Goal: Use online tool/utility

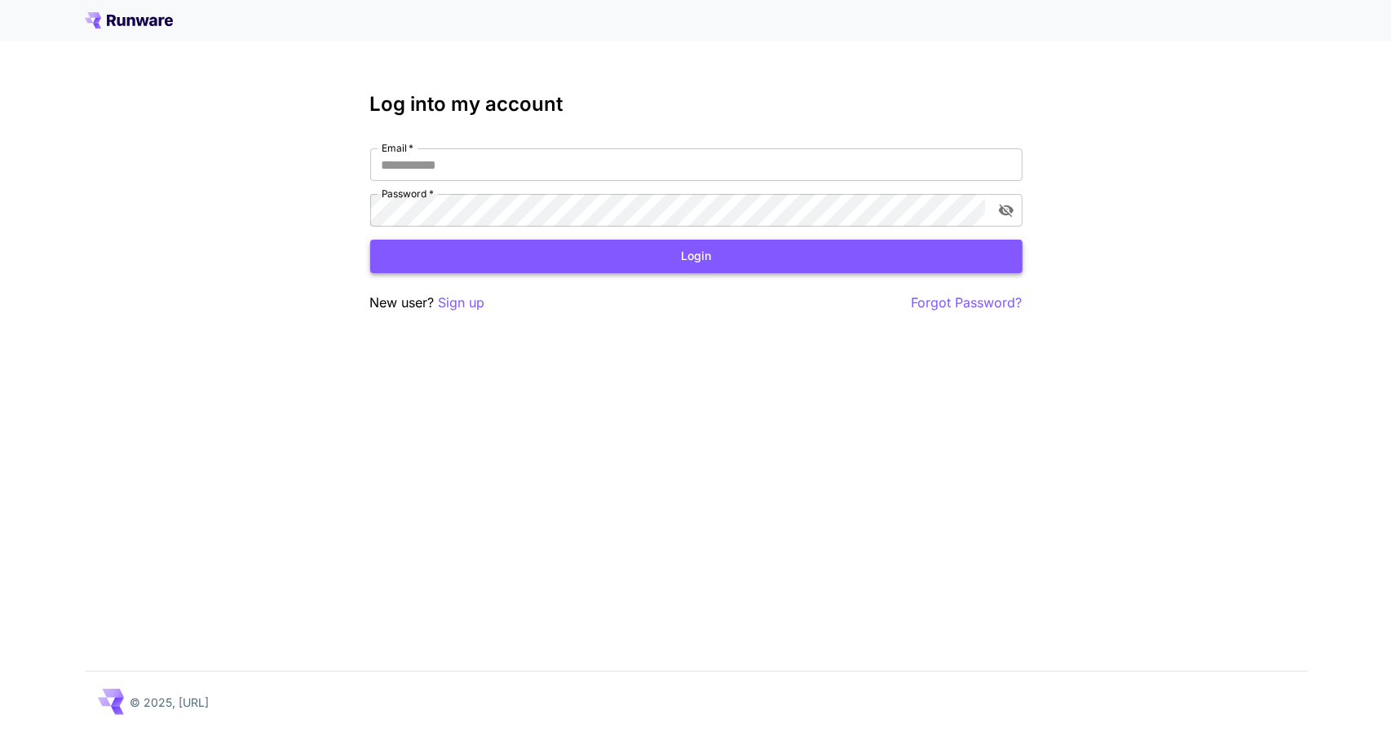
type input "**********"
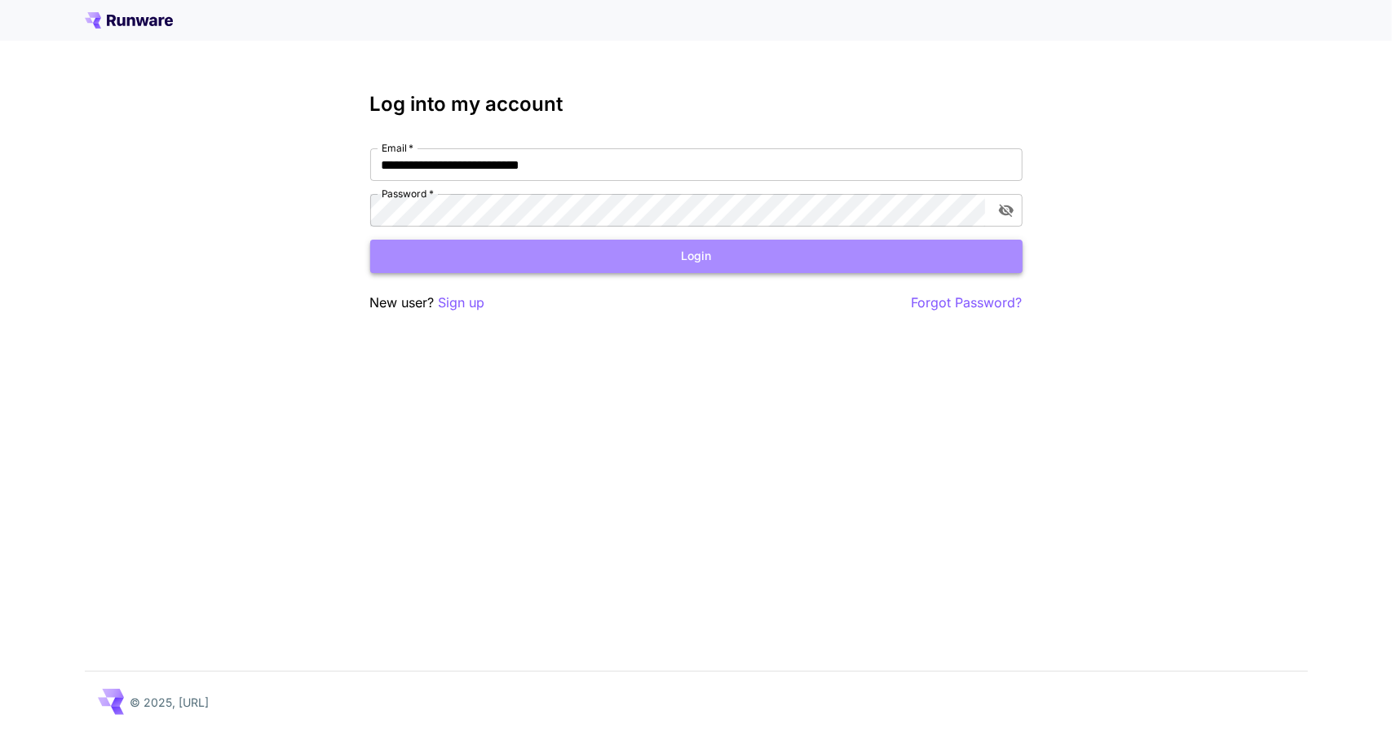
click at [530, 271] on button "Login" at bounding box center [696, 256] width 652 height 33
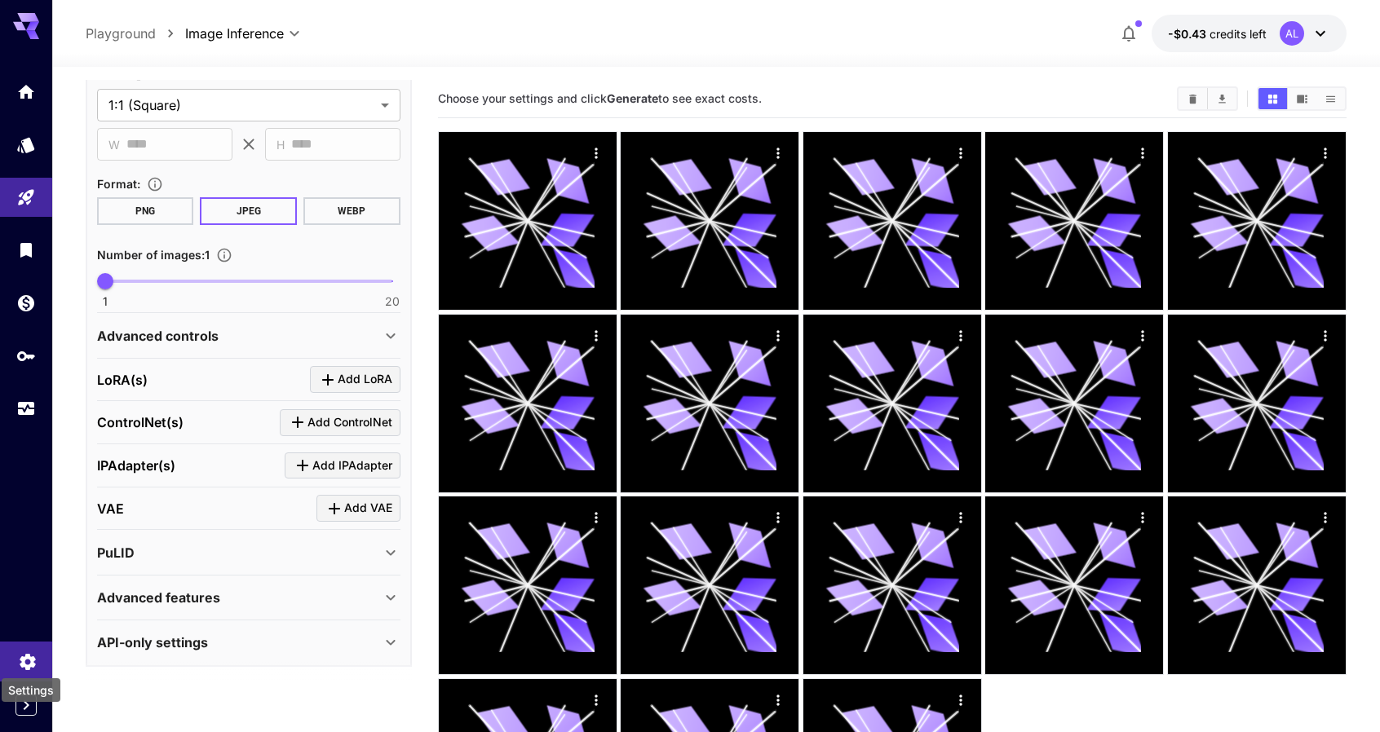
click at [26, 659] on icon "Settings" at bounding box center [28, 658] width 20 height 20
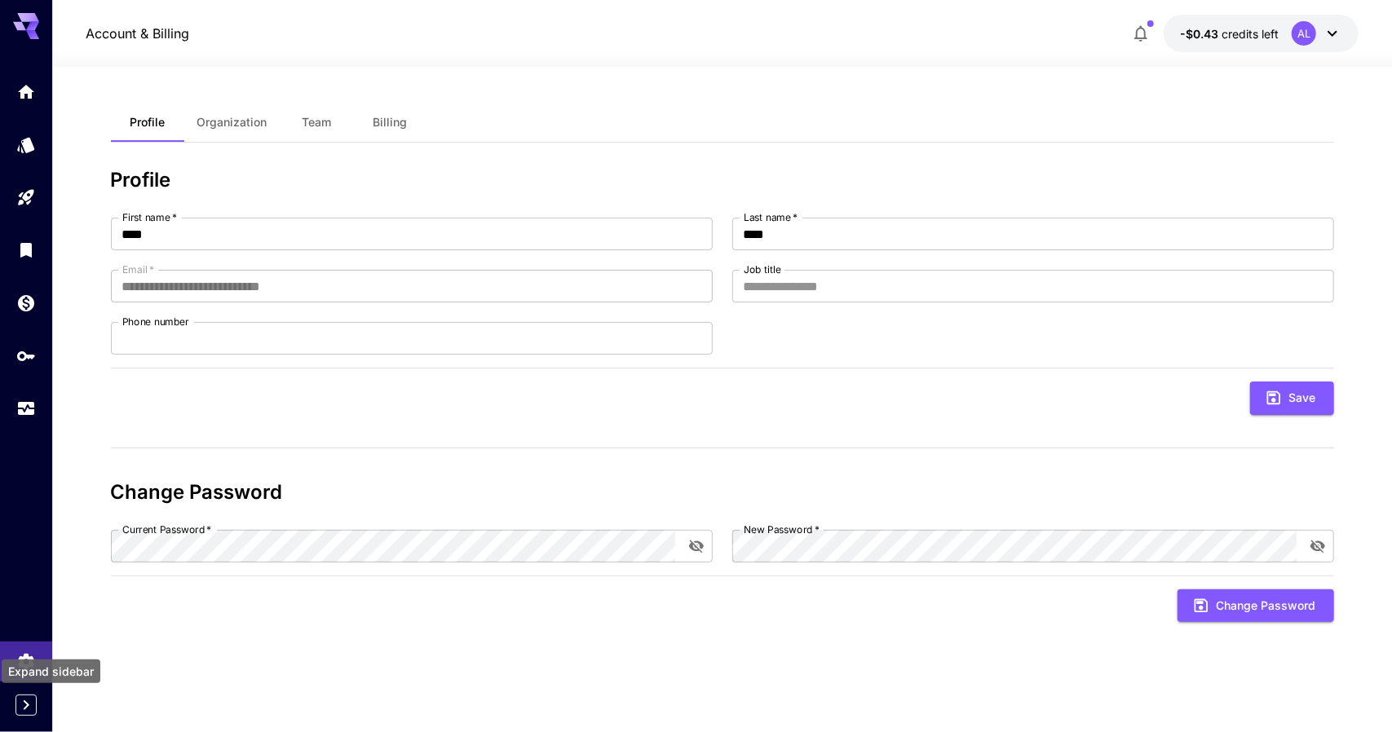
click at [28, 712] on icon "Expand sidebar" at bounding box center [26, 706] width 20 height 20
